Goal: Information Seeking & Learning: Learn about a topic

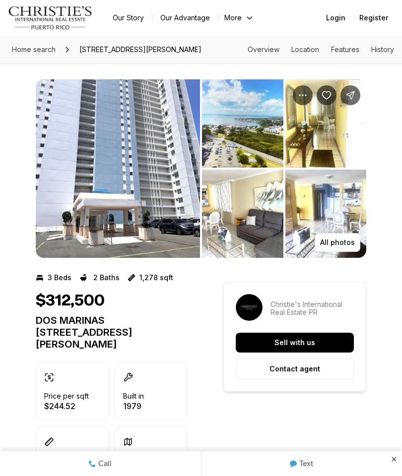
click at [336, 156] on img "View image gallery" at bounding box center [325, 123] width 81 height 88
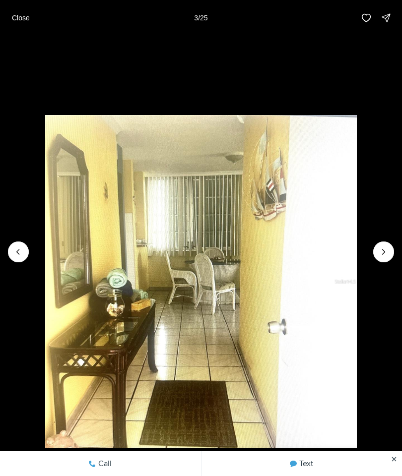
click at [386, 254] on icon "Next slide" at bounding box center [383, 252] width 10 height 10
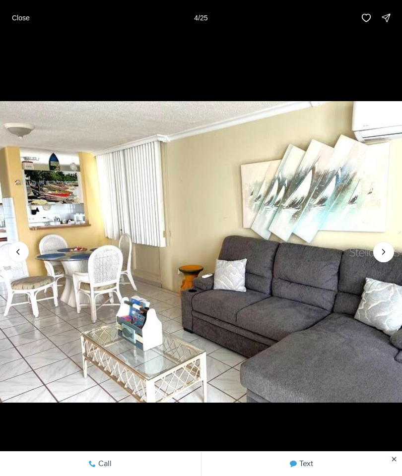
click at [383, 256] on icon "Next slide" at bounding box center [383, 252] width 10 height 10
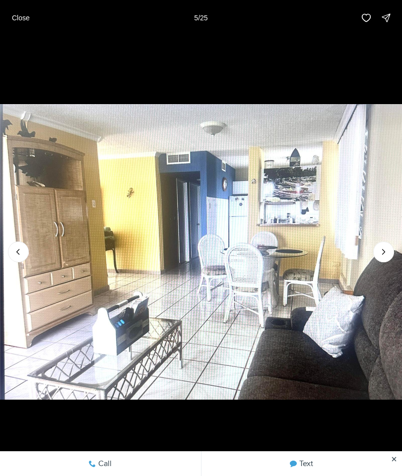
click at [381, 255] on icon "Next slide" at bounding box center [383, 252] width 10 height 10
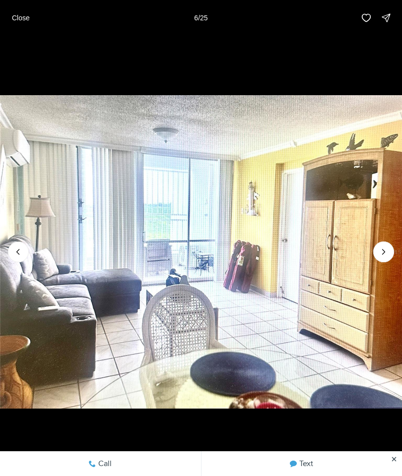
click at [398, 236] on img "6 of 25" at bounding box center [201, 251] width 402 height 333
click at [381, 256] on icon "Next slide" at bounding box center [383, 252] width 10 height 10
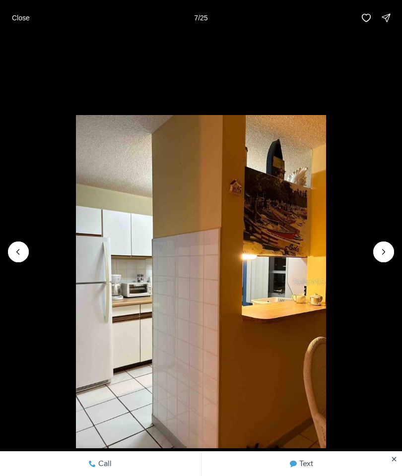
click at [384, 254] on icon "Next slide" at bounding box center [383, 252] width 10 height 10
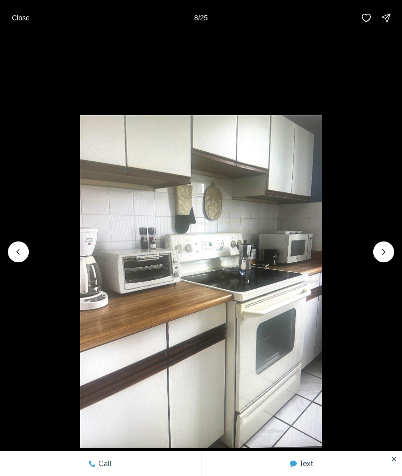
click at [376, 257] on button "Next slide" at bounding box center [383, 252] width 21 height 21
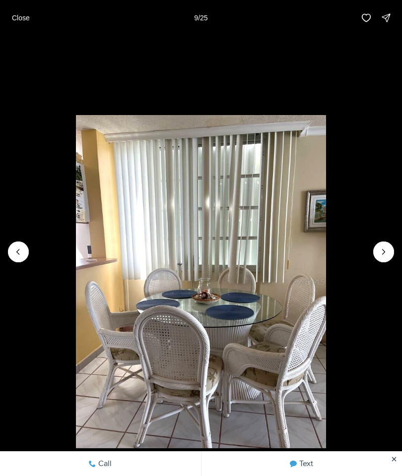
click at [374, 252] on button "Next slide" at bounding box center [383, 252] width 21 height 21
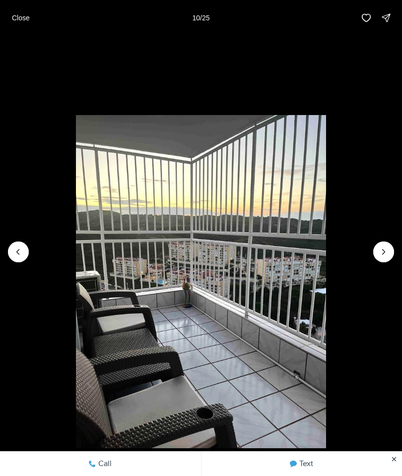
click at [385, 252] on icon "Next slide" at bounding box center [383, 252] width 10 height 10
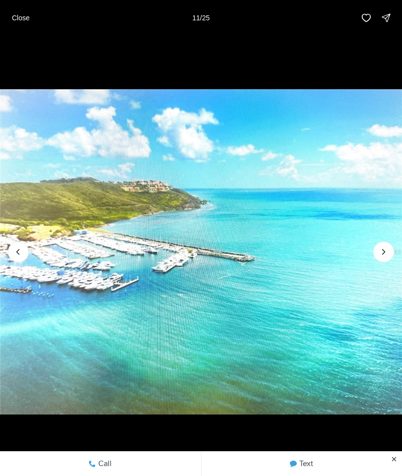
click at [386, 248] on icon "Next slide" at bounding box center [383, 252] width 10 height 10
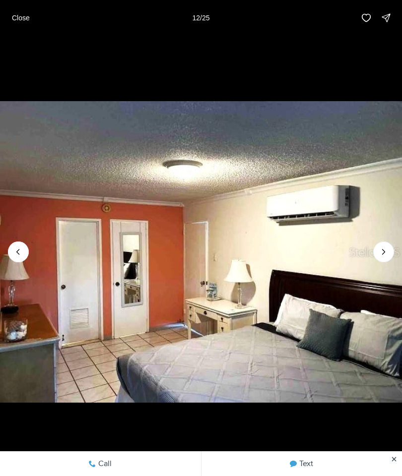
click at [381, 255] on icon "Next slide" at bounding box center [383, 252] width 10 height 10
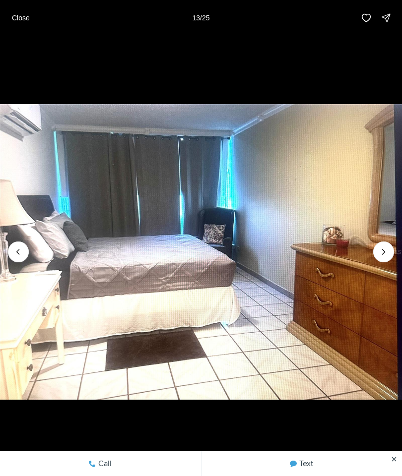
click at [385, 250] on icon "Next slide" at bounding box center [383, 252] width 10 height 10
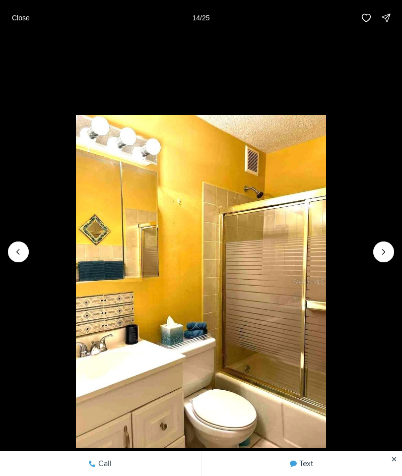
click at [384, 252] on icon "Next slide" at bounding box center [383, 251] width 2 height 5
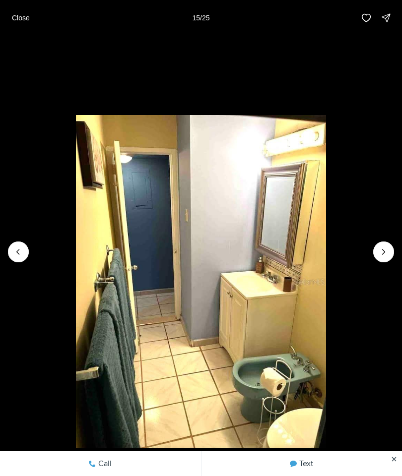
click at [384, 253] on icon "Next slide" at bounding box center [383, 251] width 2 height 5
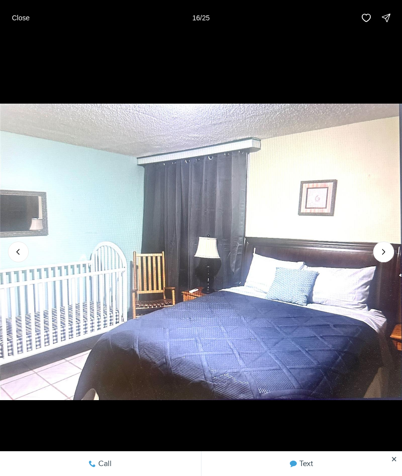
click at [386, 254] on icon "Next slide" at bounding box center [383, 252] width 10 height 10
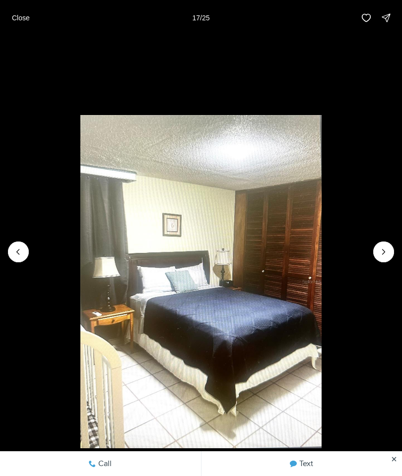
click at [386, 252] on icon "Next slide" at bounding box center [383, 252] width 10 height 10
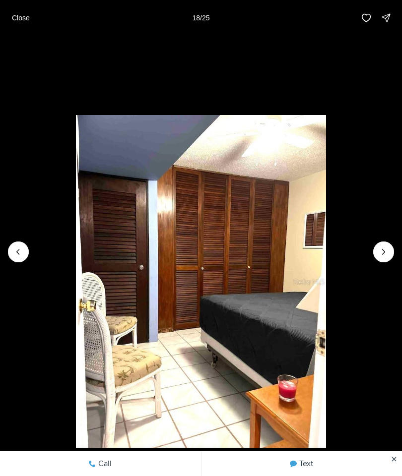
click at [385, 251] on icon "Next slide" at bounding box center [383, 252] width 10 height 10
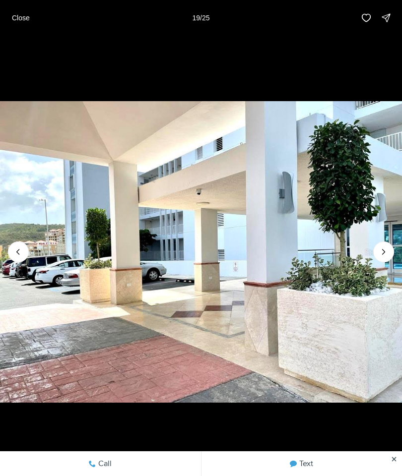
click at [386, 251] on icon "Next slide" at bounding box center [383, 252] width 10 height 10
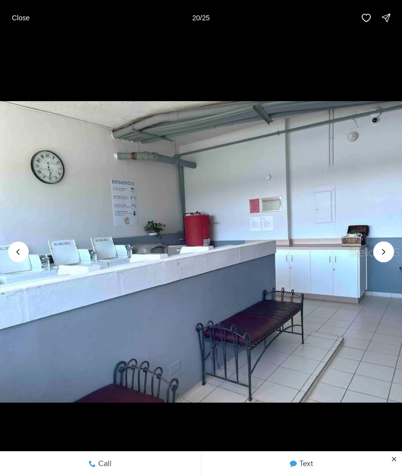
click at [21, 249] on icon "Previous slide" at bounding box center [18, 252] width 10 height 10
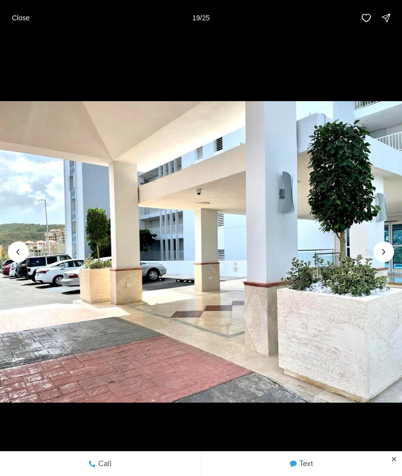
click at [379, 254] on icon "Next slide" at bounding box center [383, 252] width 10 height 10
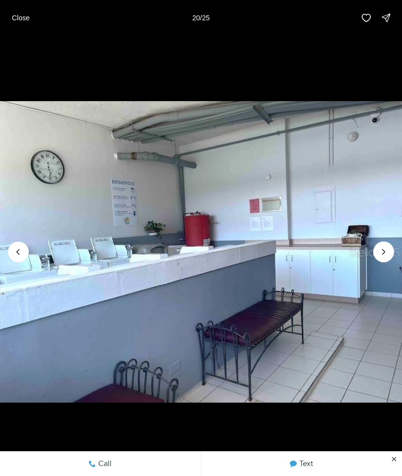
click at [374, 257] on img "20 of 25" at bounding box center [201, 251] width 402 height 333
click at [380, 252] on icon "Next slide" at bounding box center [383, 252] width 10 height 10
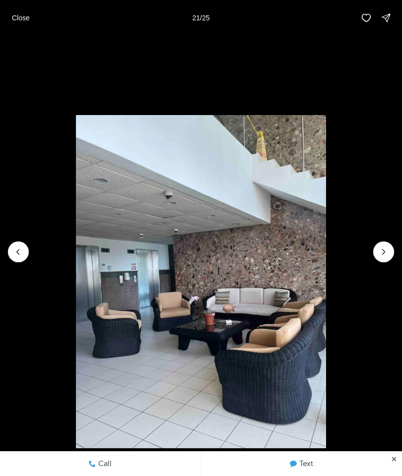
click at [381, 256] on icon "Next slide" at bounding box center [383, 252] width 10 height 10
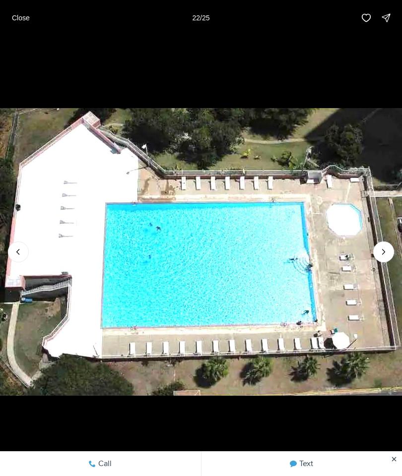
click at [386, 254] on icon "Next slide" at bounding box center [383, 252] width 10 height 10
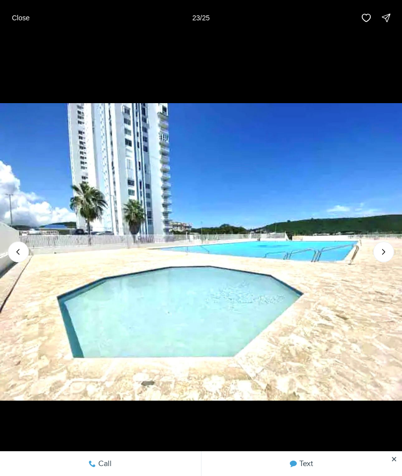
click at [388, 250] on icon "Next slide" at bounding box center [383, 252] width 10 height 10
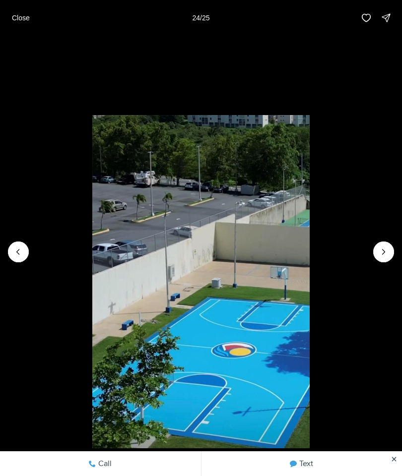
click at [385, 256] on icon "Next slide" at bounding box center [383, 252] width 10 height 10
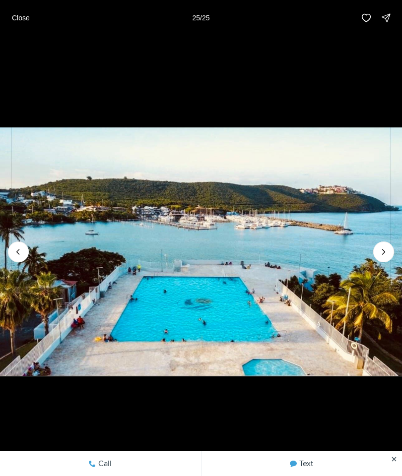
click at [388, 255] on div at bounding box center [383, 252] width 21 height 21
click at [384, 258] on div at bounding box center [383, 252] width 21 height 21
click at [382, 253] on div at bounding box center [383, 252] width 21 height 21
click at [381, 252] on div at bounding box center [383, 252] width 21 height 21
click at [396, 250] on img "25 of 25" at bounding box center [201, 251] width 402 height 333
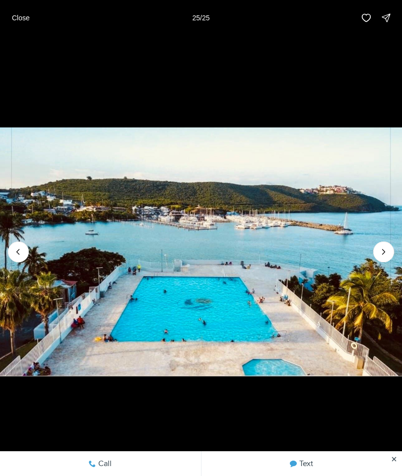
click at [395, 250] on img "25 of 25" at bounding box center [201, 251] width 402 height 333
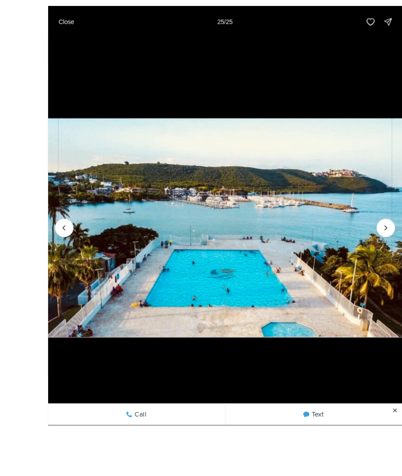
scroll to position [70, 0]
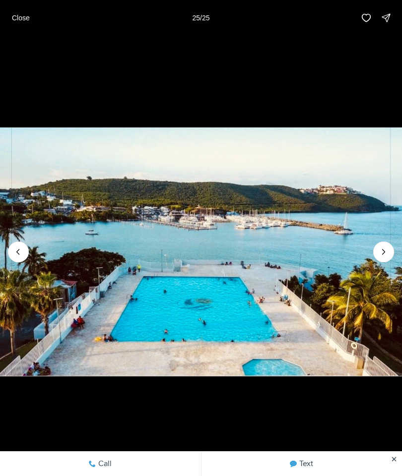
click at [381, 251] on div at bounding box center [383, 252] width 21 height 21
click at [382, 248] on div at bounding box center [383, 252] width 21 height 21
click at [385, 249] on div at bounding box center [383, 252] width 21 height 21
click at [382, 249] on div at bounding box center [383, 252] width 21 height 21
click at [381, 249] on div at bounding box center [383, 252] width 21 height 21
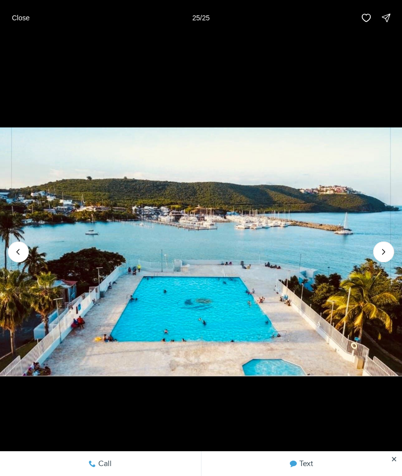
click at [382, 250] on div at bounding box center [383, 252] width 21 height 21
click at [29, 19] on p "Close" at bounding box center [21, 18] width 18 height 8
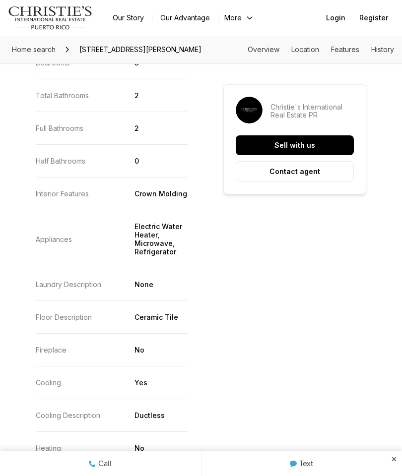
scroll to position [967, 0]
